Goal: Task Accomplishment & Management: Manage account settings

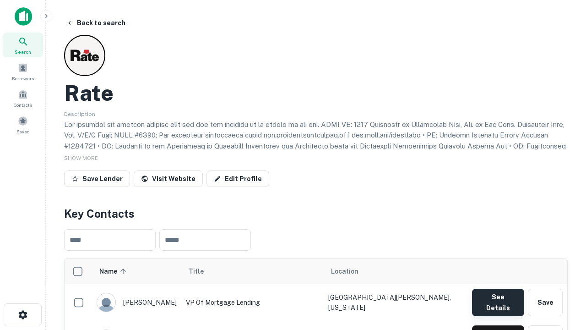
click at [498, 298] on button "See Details" at bounding box center [498, 302] width 52 height 27
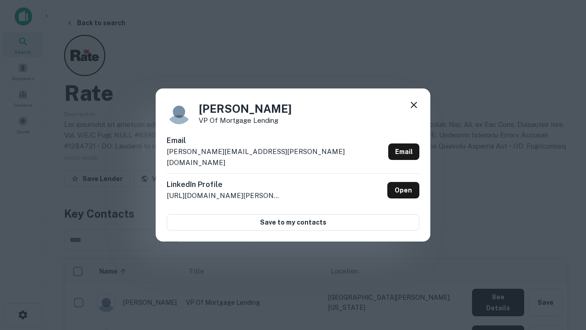
click at [414, 110] on icon at bounding box center [414, 104] width 11 height 11
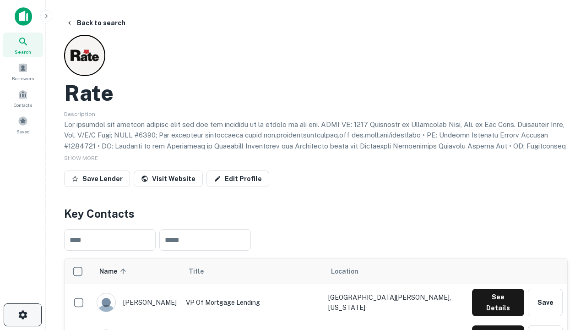
click at [22, 315] on icon "button" at bounding box center [22, 314] width 11 height 11
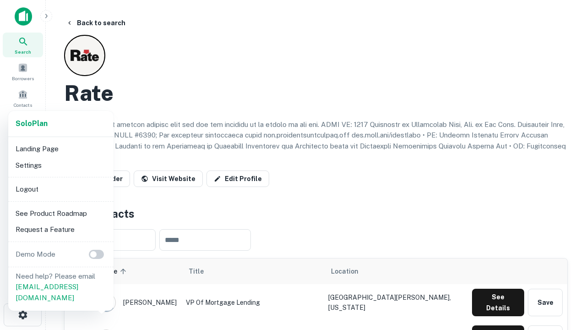
click at [60, 189] on li "Logout" at bounding box center [61, 189] width 98 height 16
